Goal: Transaction & Acquisition: Purchase product/service

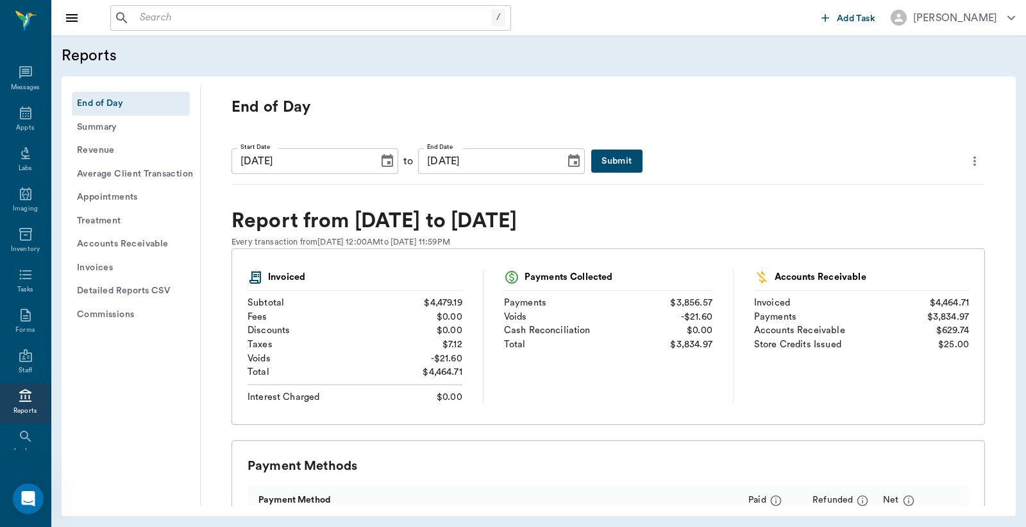
scroll to position [59, 0]
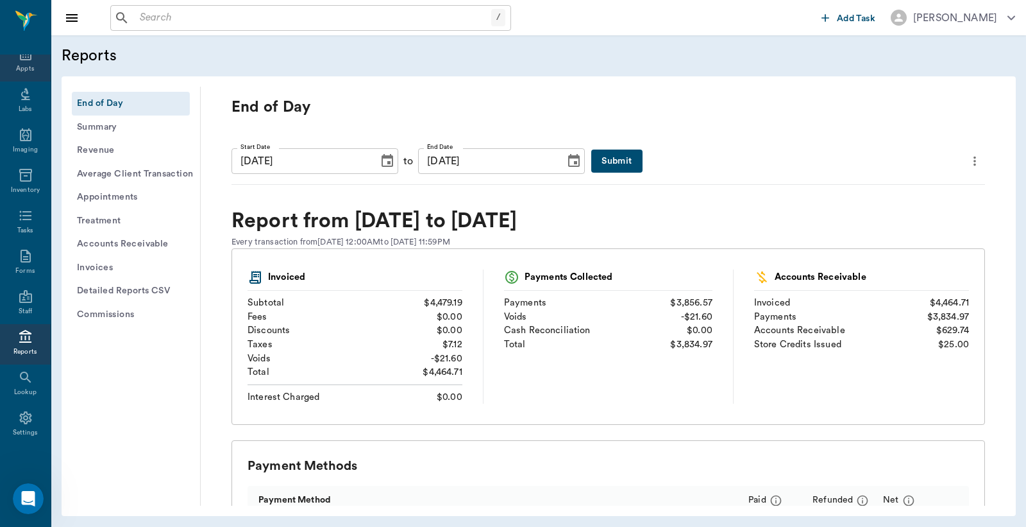
click at [19, 64] on div "Appts" at bounding box center [25, 69] width 18 height 10
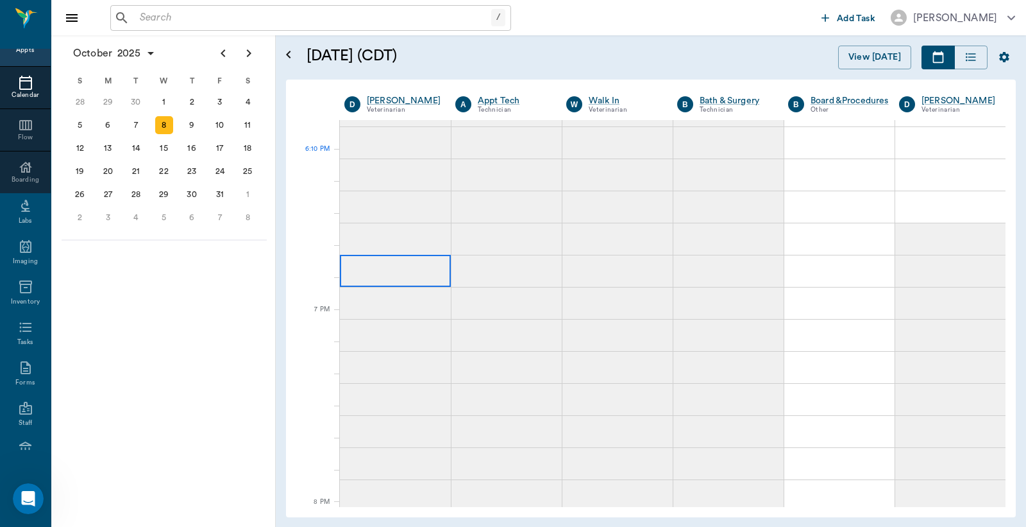
scroll to position [1933, 0]
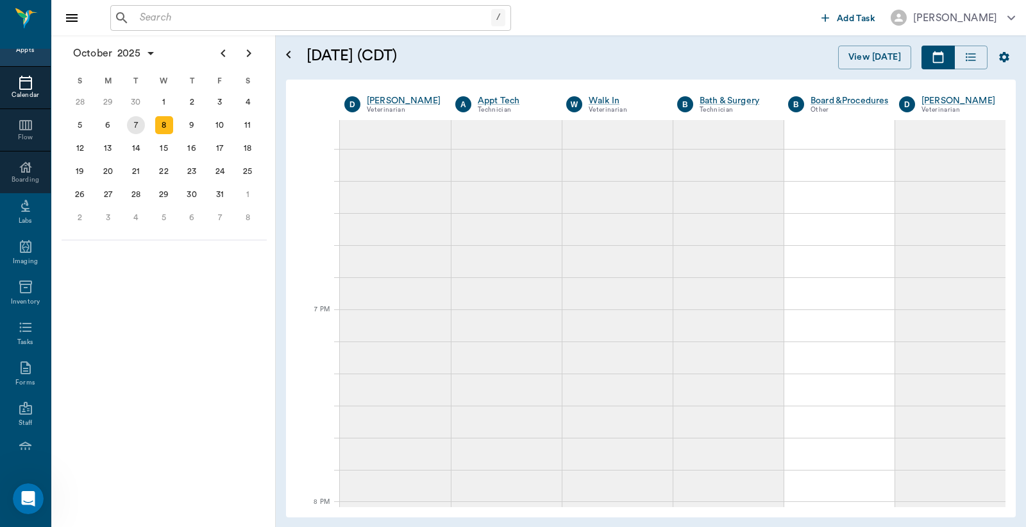
click at [131, 126] on div "7" at bounding box center [136, 125] width 18 height 18
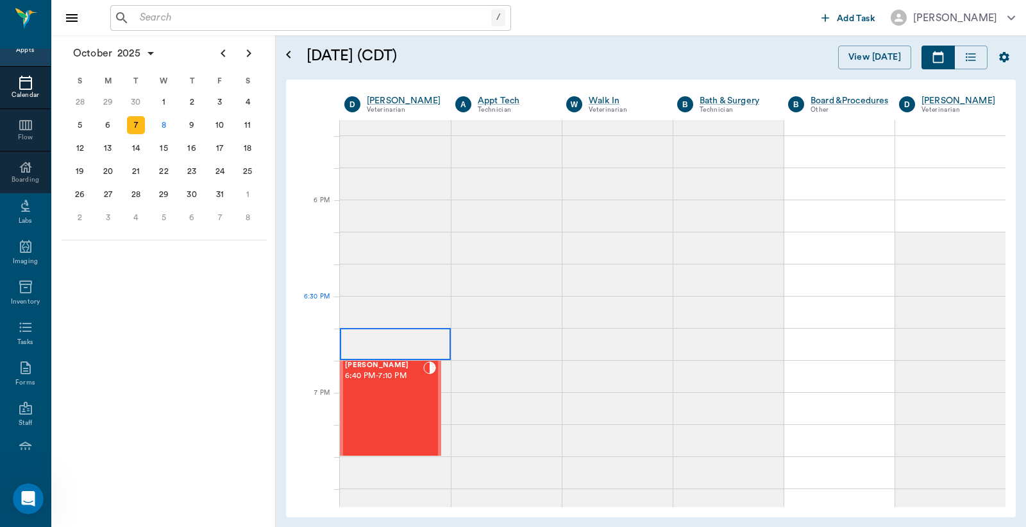
scroll to position [1901, 0]
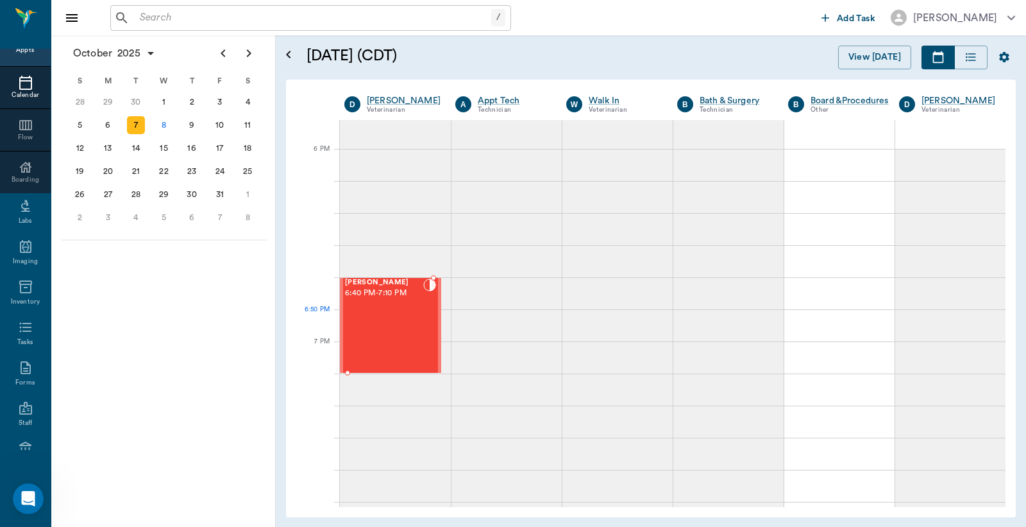
click at [384, 325] on div "[PERSON_NAME] 6:40 PM - 7:10 PM" at bounding box center [384, 325] width 78 height 94
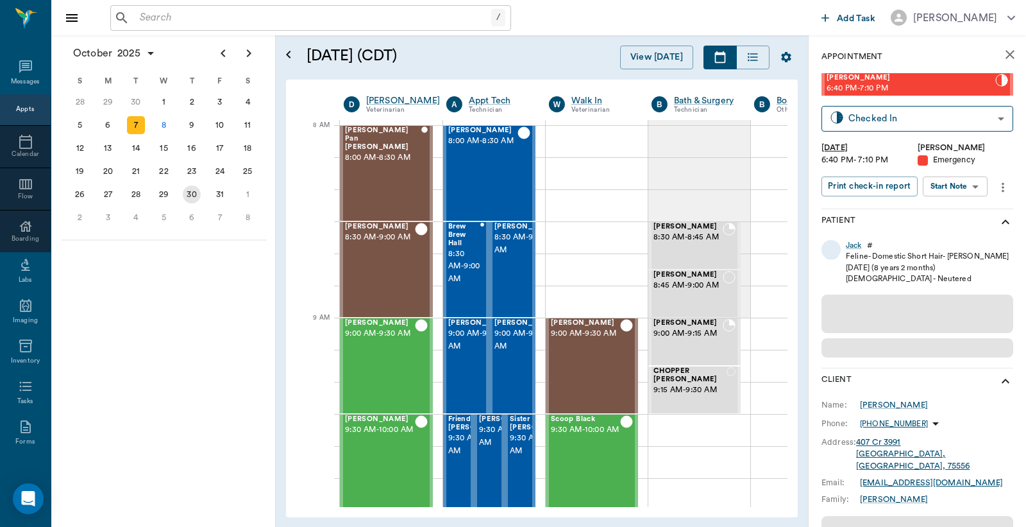
scroll to position [0, 1]
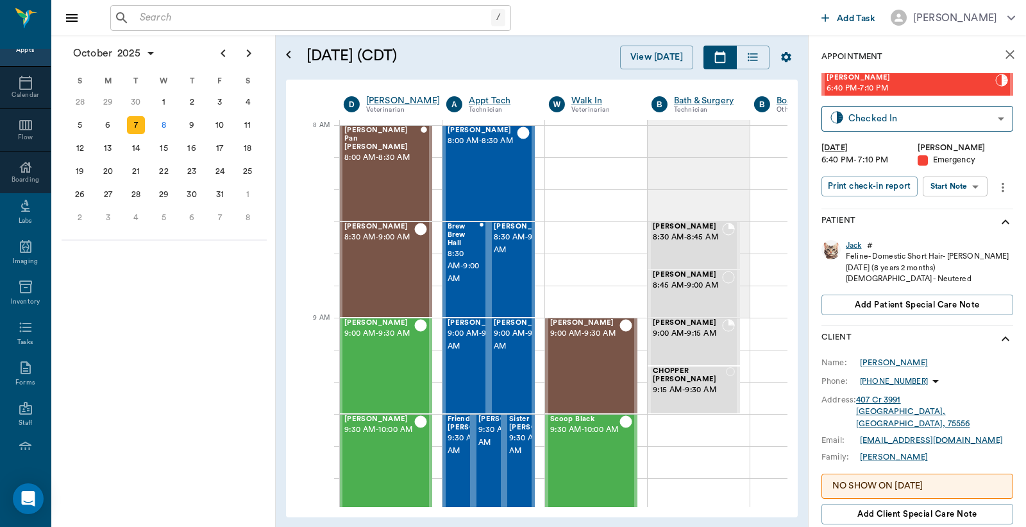
click at [849, 246] on div "Jack" at bounding box center [854, 245] width 16 height 11
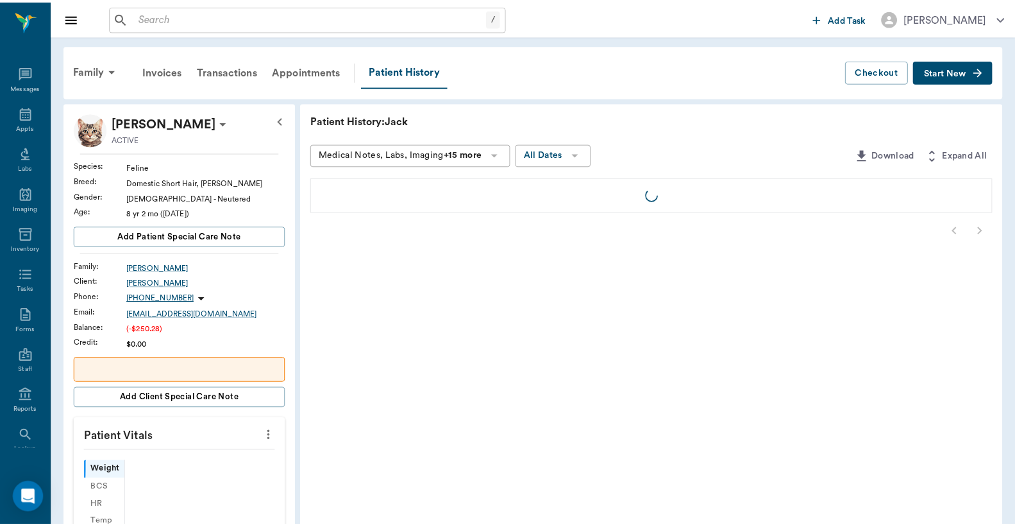
scroll to position [59, 0]
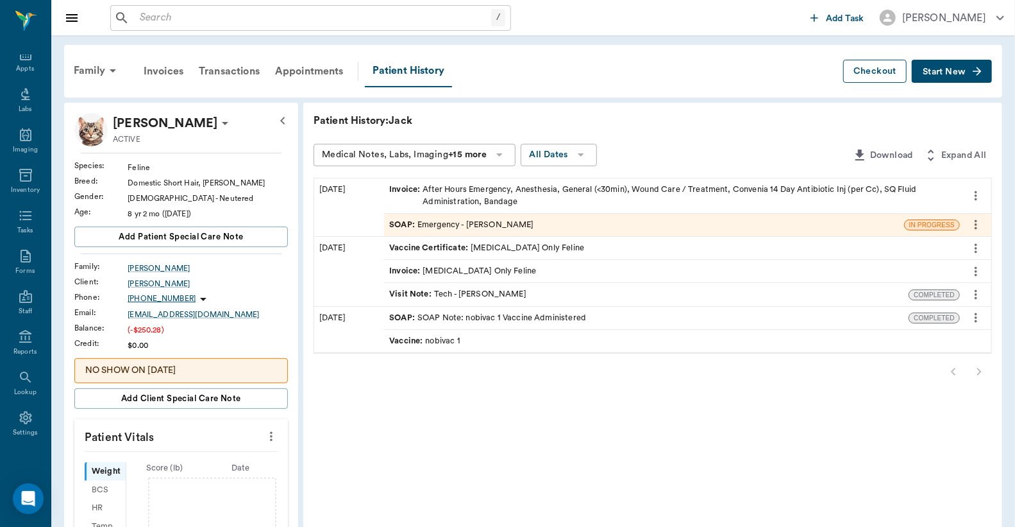
click at [871, 75] on button "Checkout" at bounding box center [876, 72] width 64 height 24
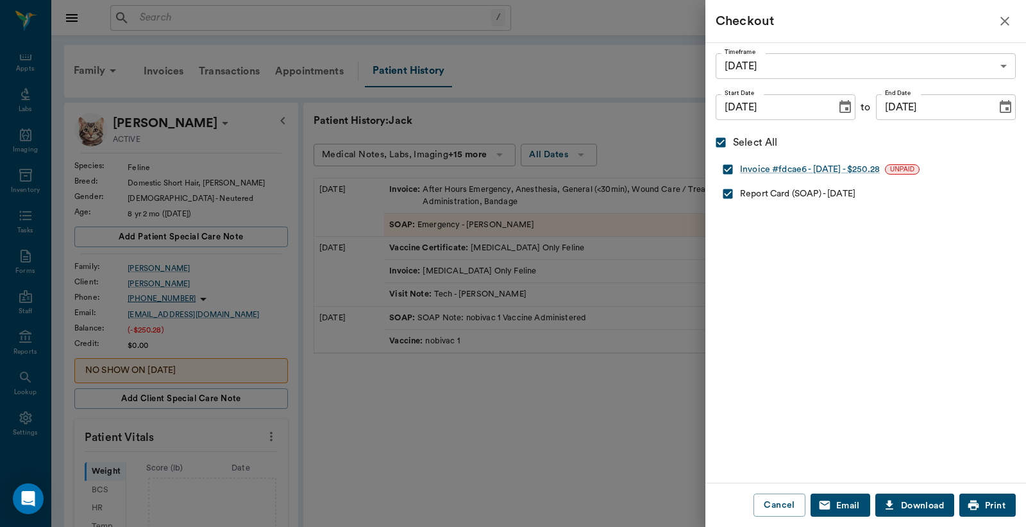
click at [722, 190] on input "checkbox" at bounding box center [728, 194] width 24 height 24
checkbox input "false"
click at [856, 169] on div "Invoice #fdcae6 - 10/8/2025 - $250.28" at bounding box center [810, 169] width 140 height 13
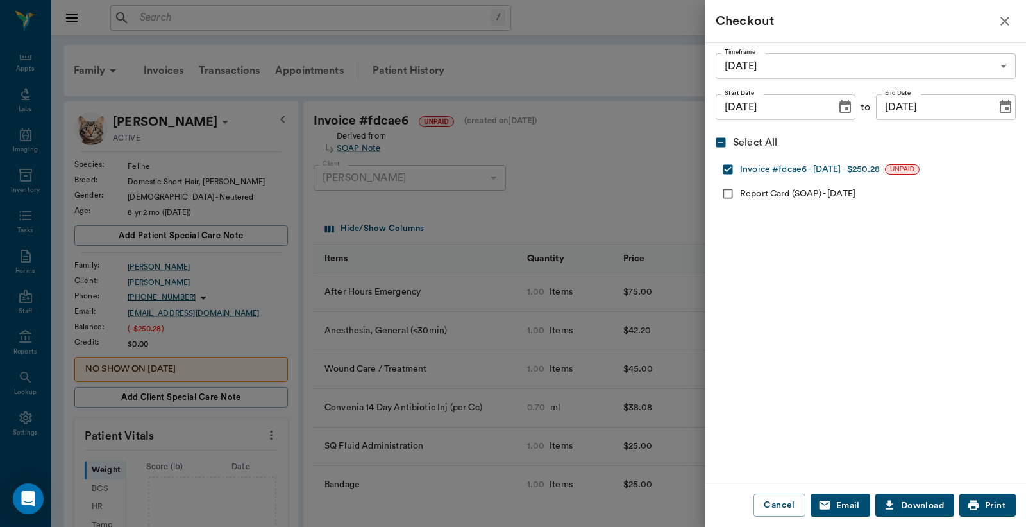
click at [1001, 21] on icon "button" at bounding box center [1004, 20] width 15 height 15
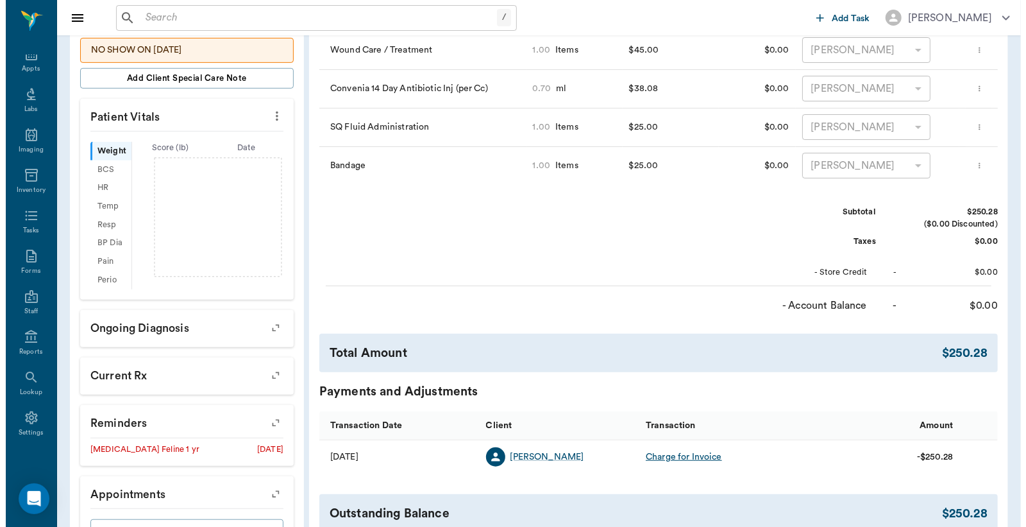
scroll to position [440, 0]
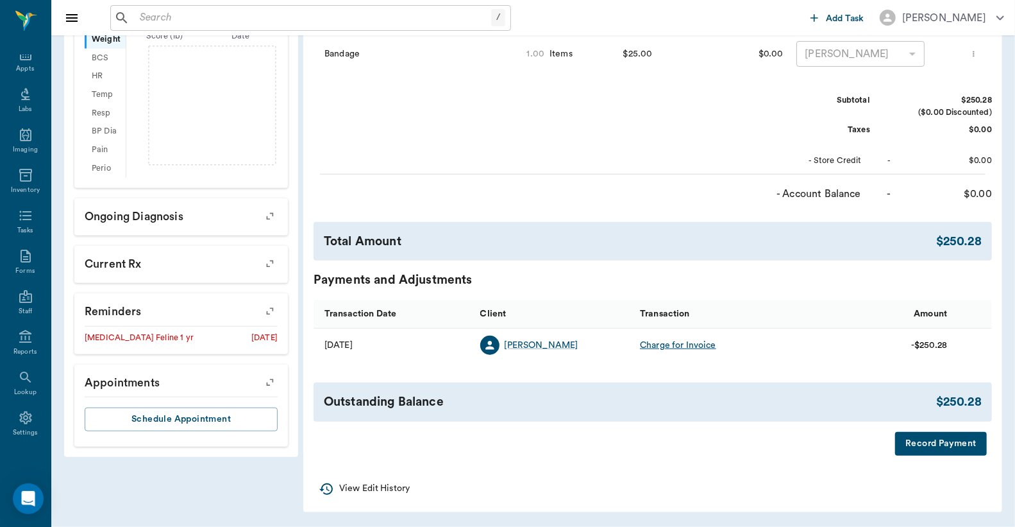
click at [932, 443] on button "Record Payment" at bounding box center [941, 444] width 92 height 24
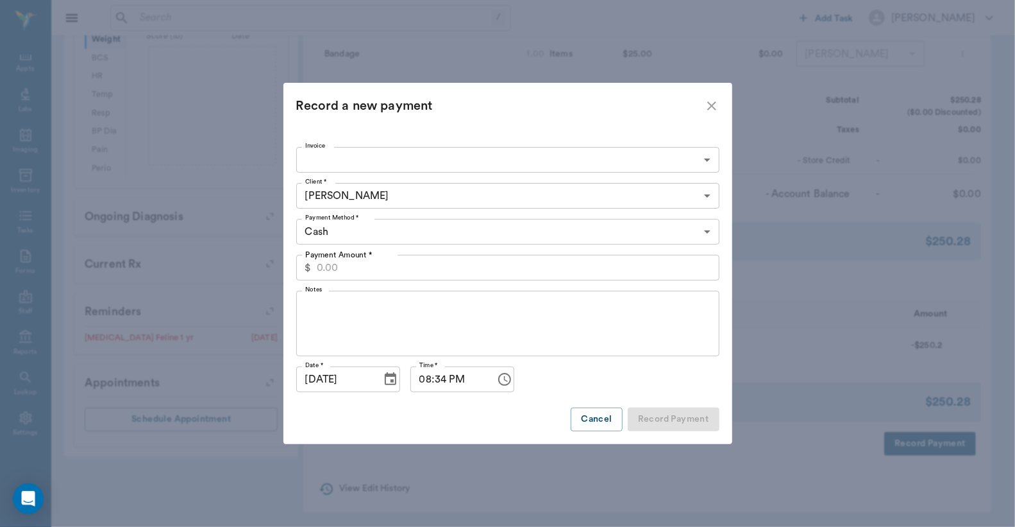
type input "68e71012ae3ea45fc2fdcae6"
type input "250.28"
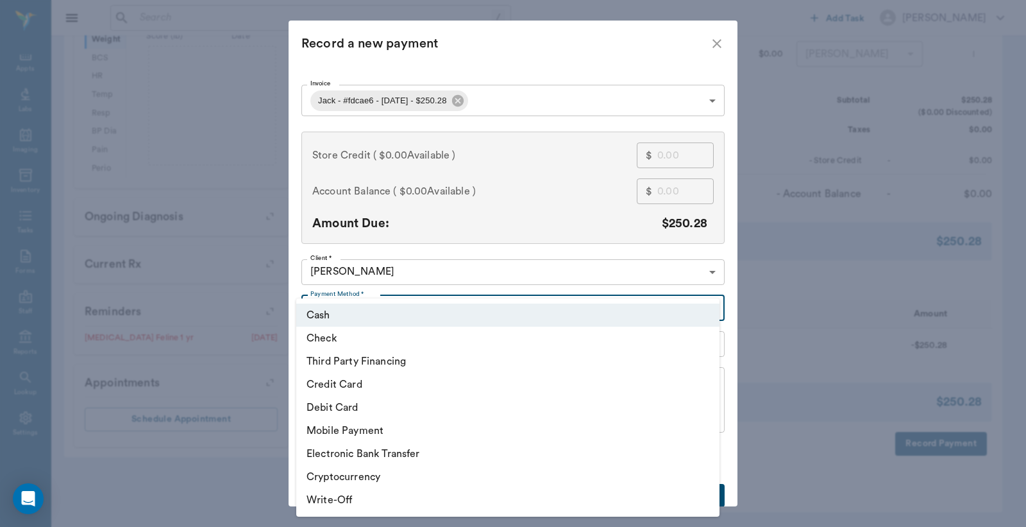
click at [384, 312] on body "/ ​ Add Task Dr. Bert Ellsworth Nectar Messages Appts Labs Imaging Inventory Ta…" at bounding box center [513, 48] width 1026 height 957
click at [357, 382] on li "Credit Card" at bounding box center [507, 384] width 423 height 23
type input "CREDIT_CARD"
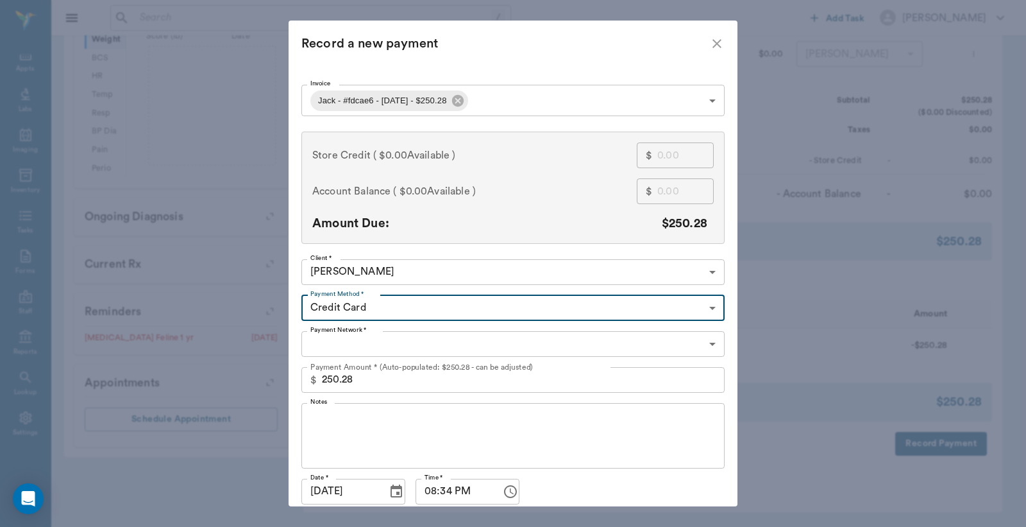
click at [382, 341] on body "/ ​ Add Task Dr. Bert Ellsworth Nectar Messages Appts Labs Imaging Inventory Ta…" at bounding box center [513, 48] width 1026 height 957
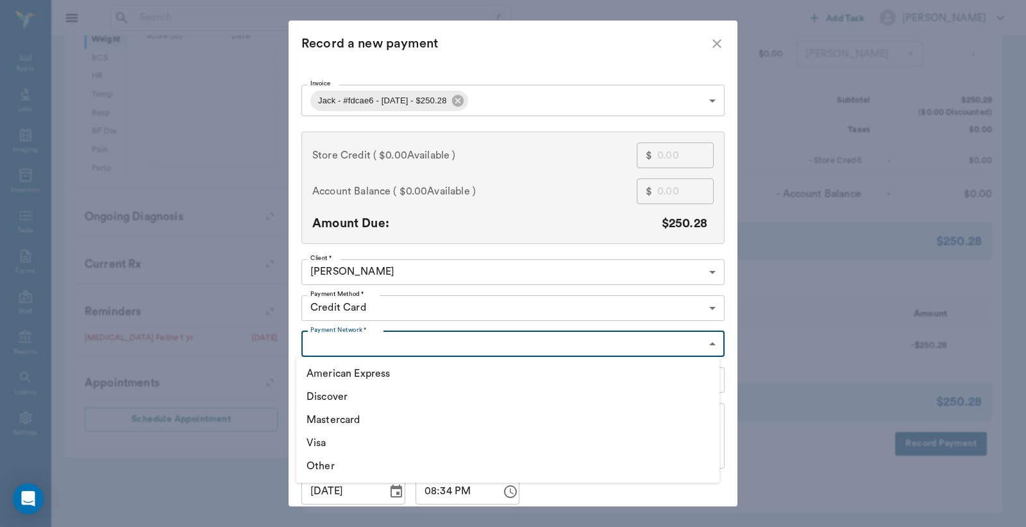
click at [377, 417] on li "Mastercard" at bounding box center [507, 419] width 423 height 23
type input "MASTERCARD"
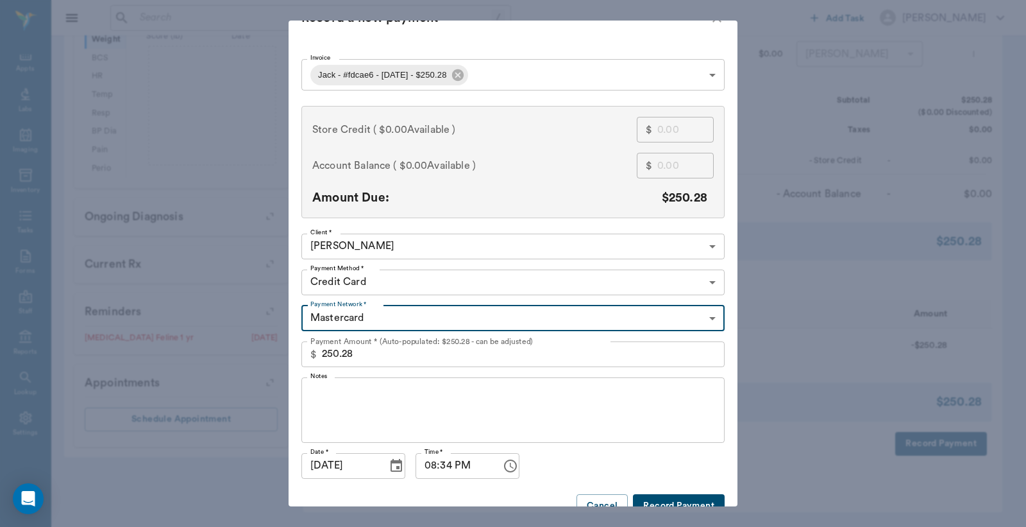
scroll to position [49, 0]
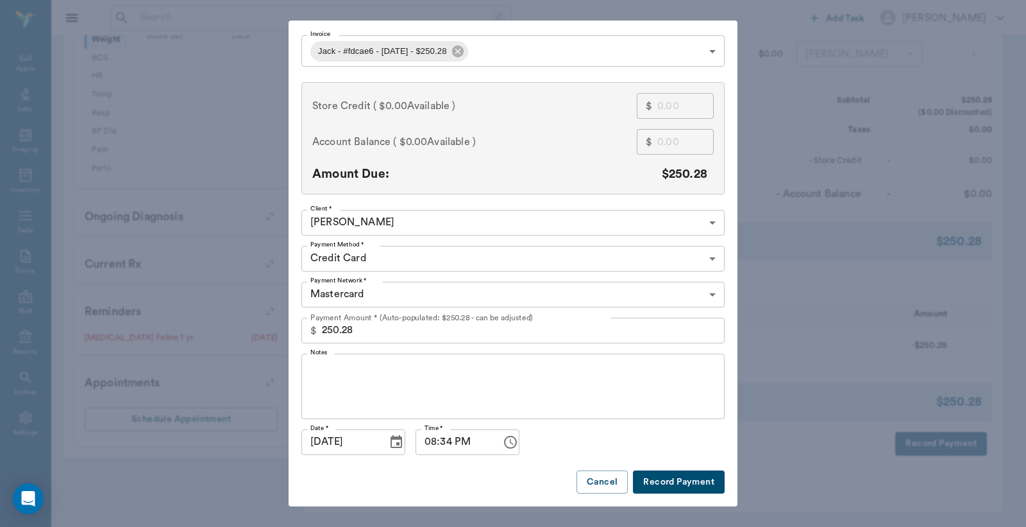
click at [663, 471] on button "Record Payment" at bounding box center [679, 482] width 92 height 24
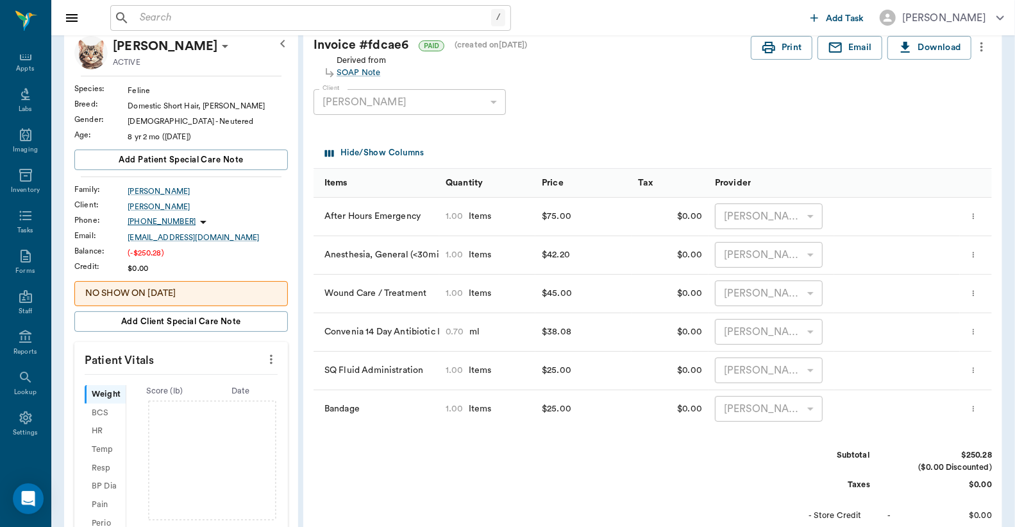
scroll to position [0, 0]
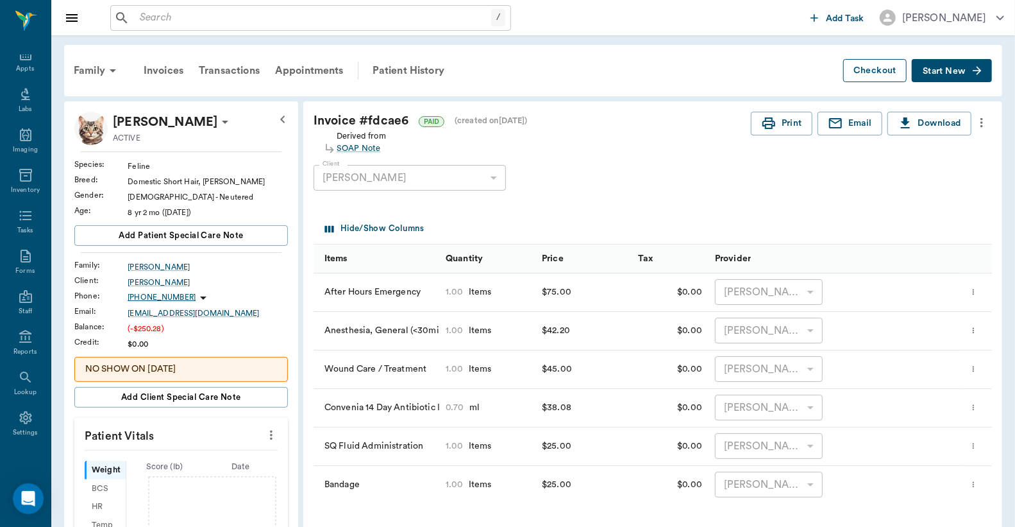
click at [867, 65] on button "Checkout" at bounding box center [876, 71] width 64 height 24
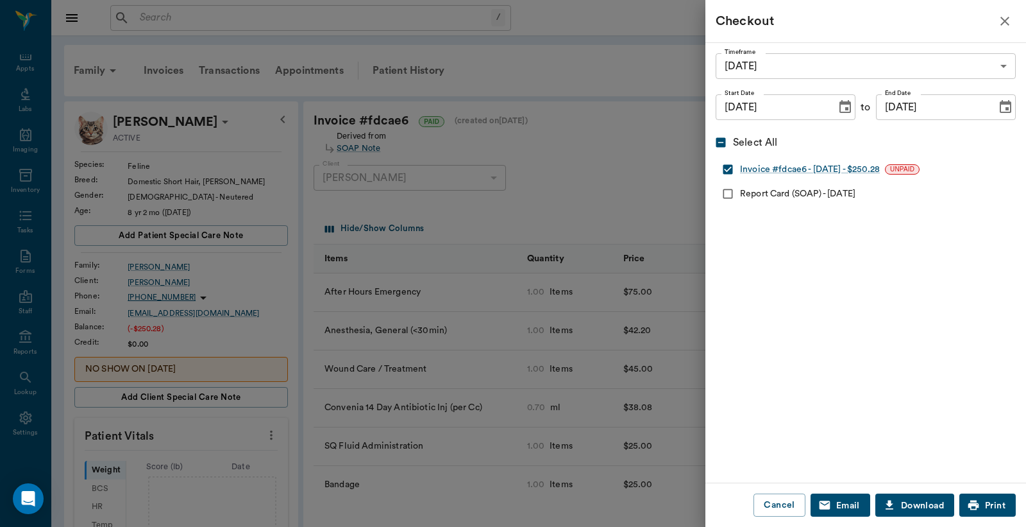
click at [980, 508] on button "Print" at bounding box center [988, 505] width 56 height 24
